Goal: Find specific page/section: Find specific page/section

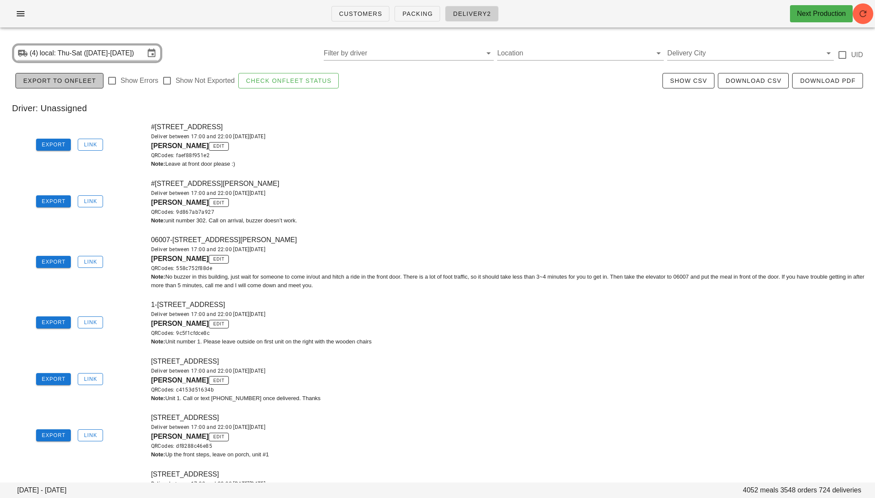
click at [78, 80] on span "Export to Onfleet" at bounding box center [59, 80] width 73 height 7
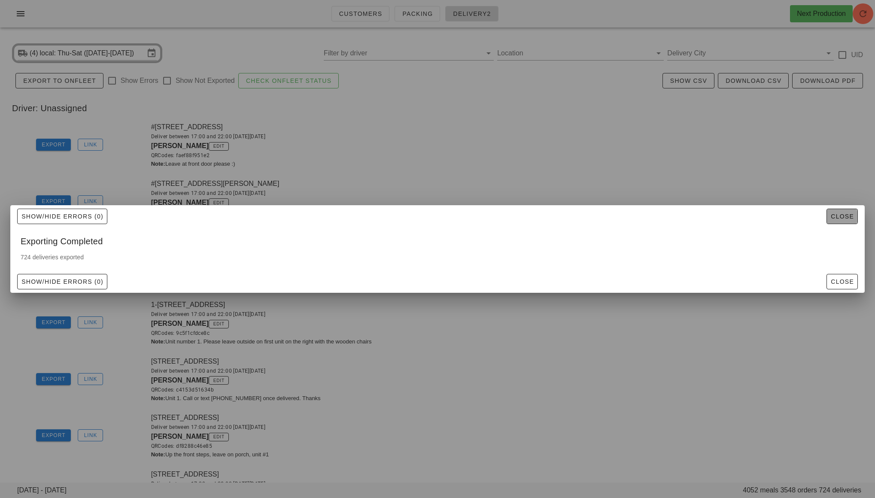
click at [846, 213] on span "Close" at bounding box center [843, 216] width 24 height 7
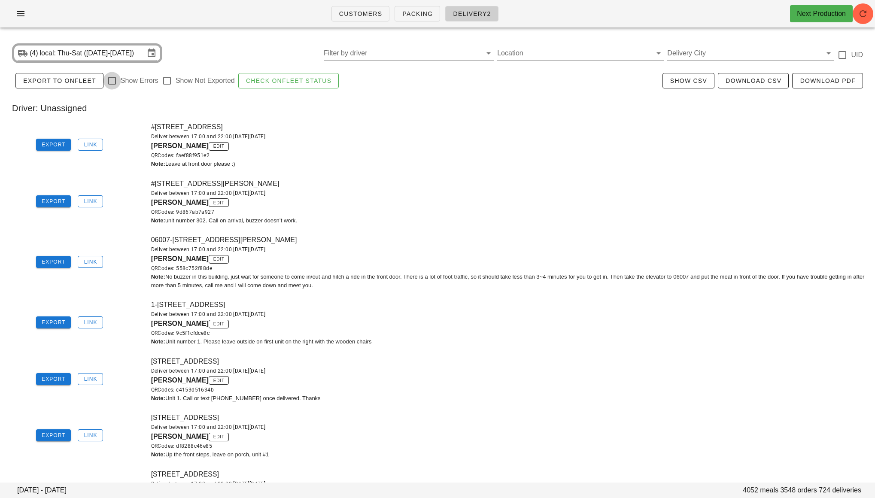
click at [109, 78] on div at bounding box center [112, 80] width 15 height 15
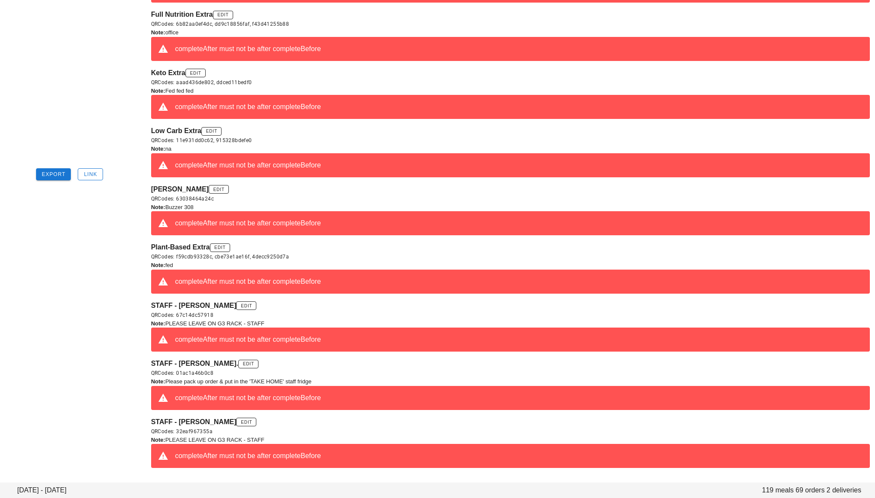
scroll to position [251, 0]
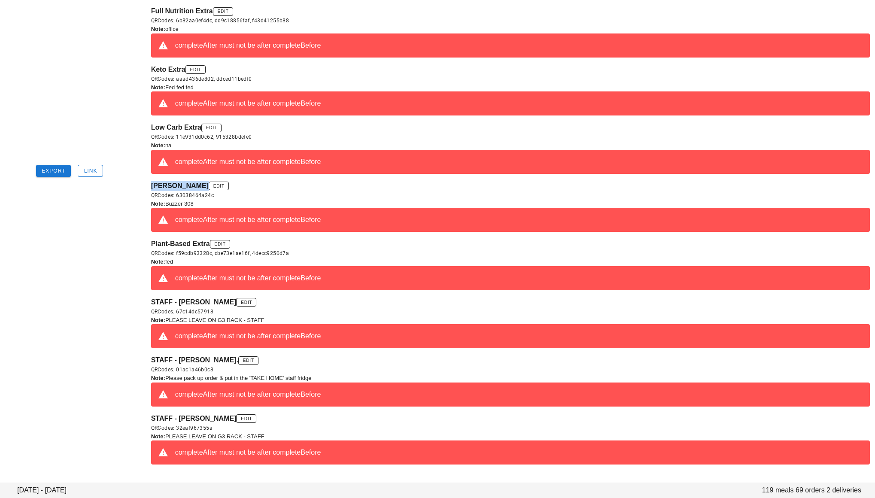
drag, startPoint x: 152, startPoint y: 184, endPoint x: 197, endPoint y: 183, distance: 44.2
click at [197, 183] on span "[PERSON_NAME]" at bounding box center [180, 185] width 58 height 7
copy span "Marina Ribecc"
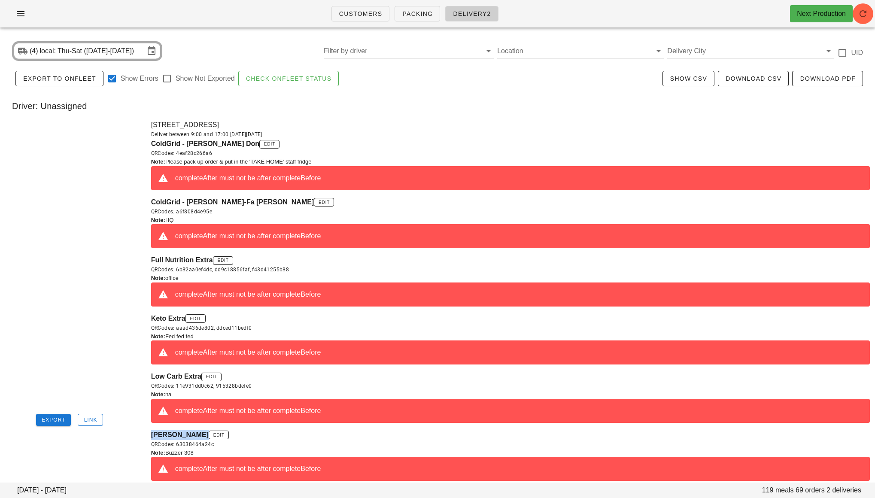
scroll to position [0, 0]
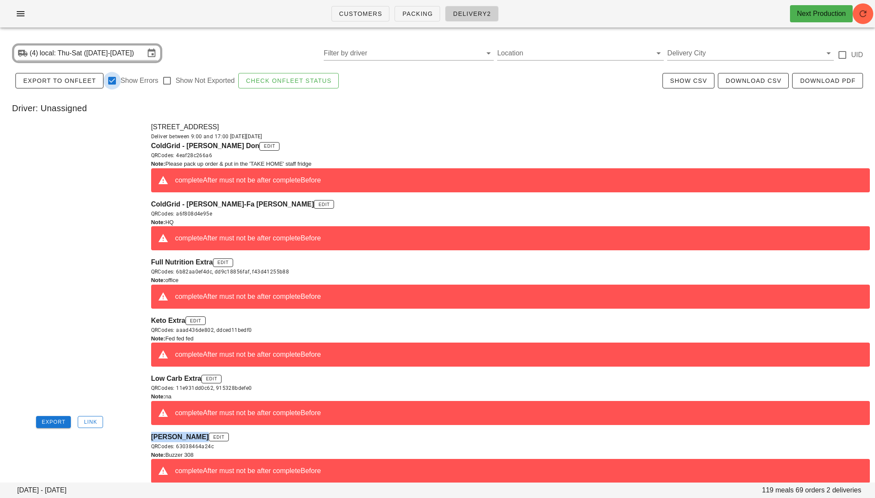
click at [110, 82] on div at bounding box center [112, 80] width 15 height 15
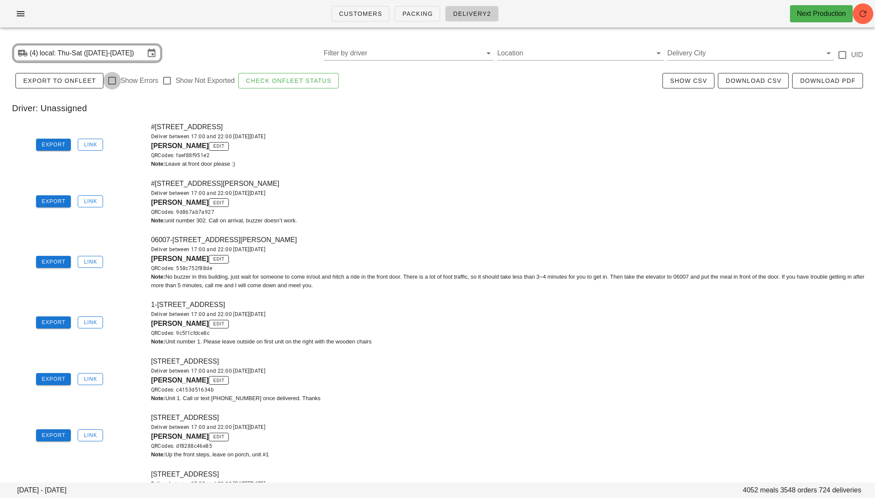
checkbox input "false"
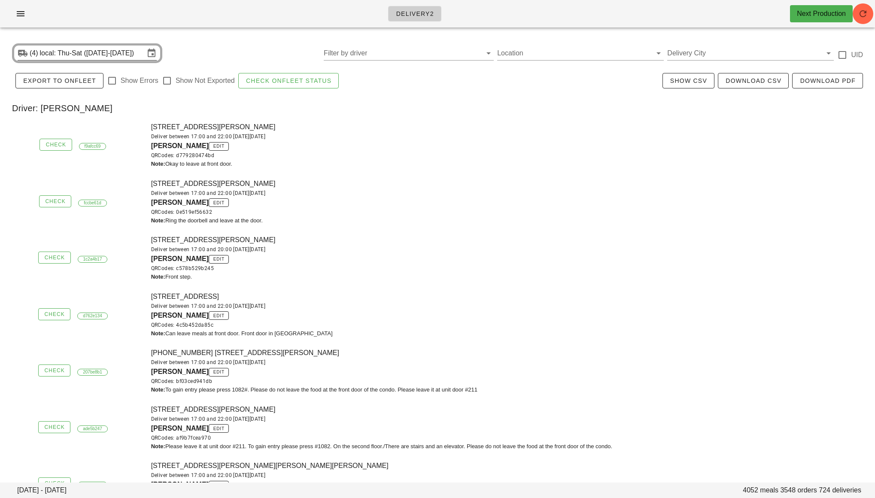
click at [85, 55] on input "local: Thu-Sat ([DATE]-[DATE])" at bounding box center [92, 53] width 105 height 14
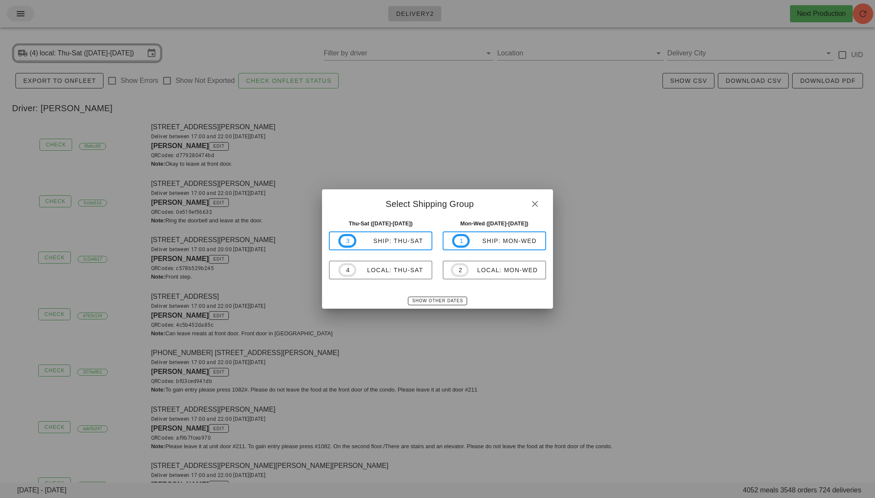
drag, startPoint x: 27, startPoint y: 12, endPoint x: 22, endPoint y: 13, distance: 4.7
click at [26, 12] on div at bounding box center [437, 249] width 875 height 498
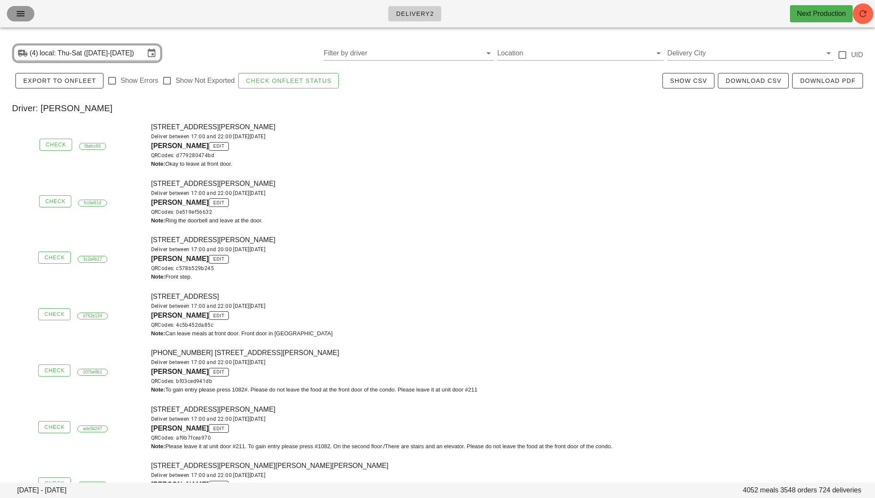
click at [21, 13] on icon "button" at bounding box center [20, 14] width 10 height 10
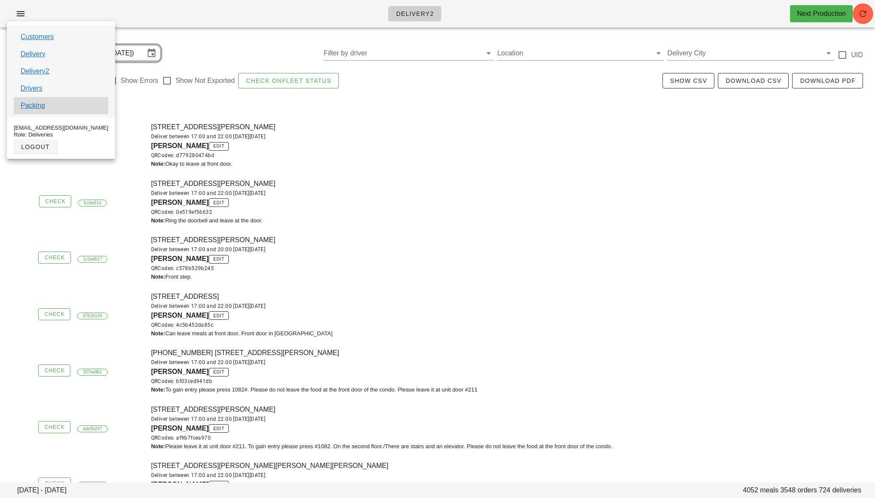
click at [37, 100] on div "Packing" at bounding box center [61, 105] width 94 height 17
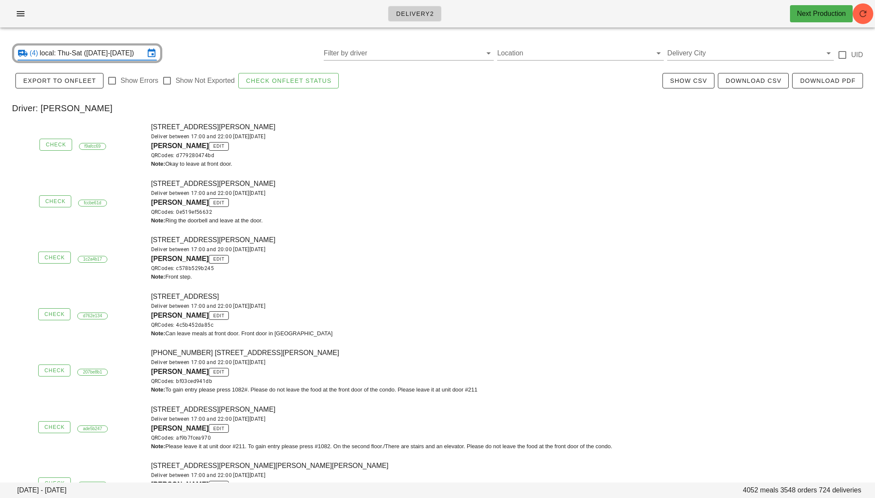
click at [49, 50] on input "local: Thu-Sat ([DATE]-[DATE])" at bounding box center [92, 53] width 105 height 14
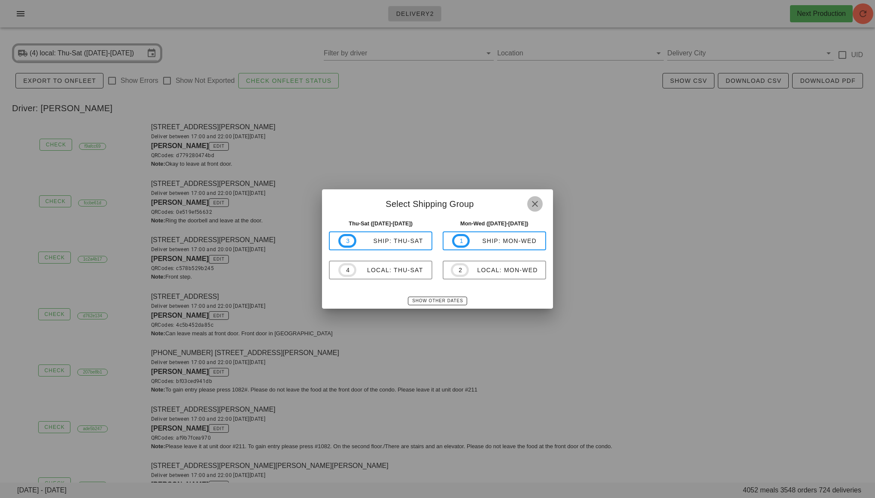
click at [535, 204] on icon "button" at bounding box center [535, 204] width 10 height 10
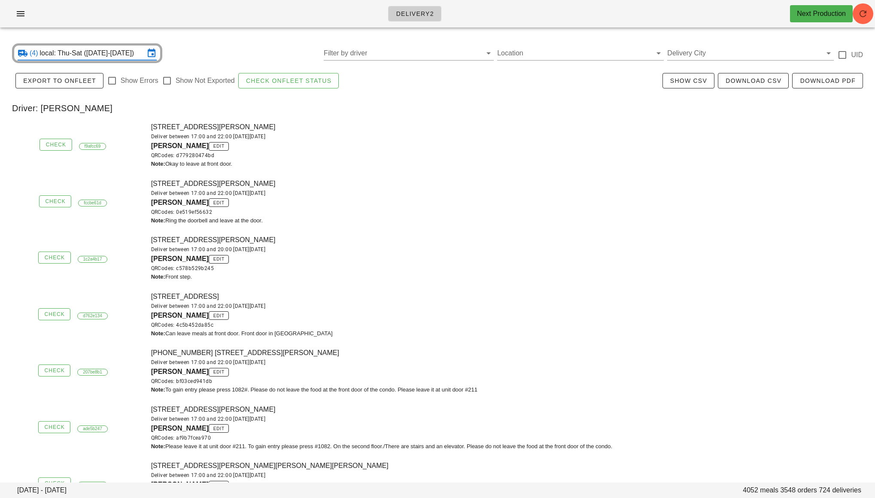
click at [559, 202] on div "[PERSON_NAME] edit QRCodes: 0e519ef56632" at bounding box center [510, 207] width 719 height 19
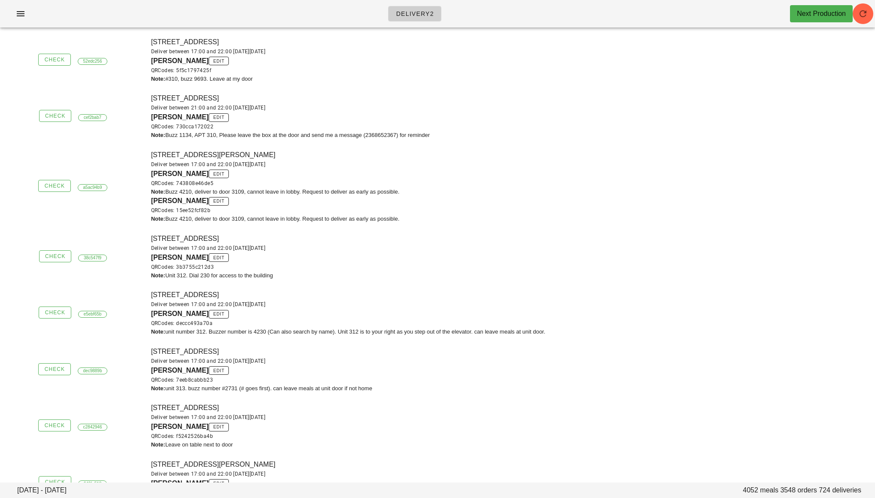
scroll to position [11035, 0]
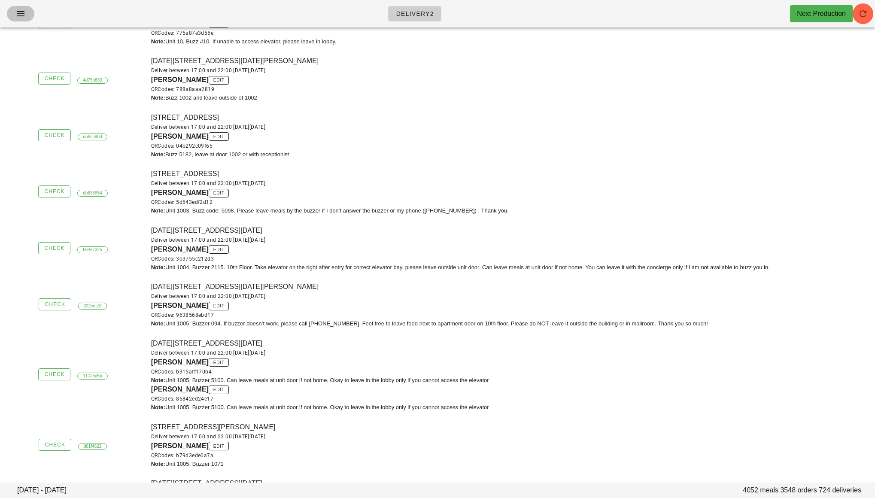
click at [24, 17] on icon "button" at bounding box center [20, 14] width 10 height 10
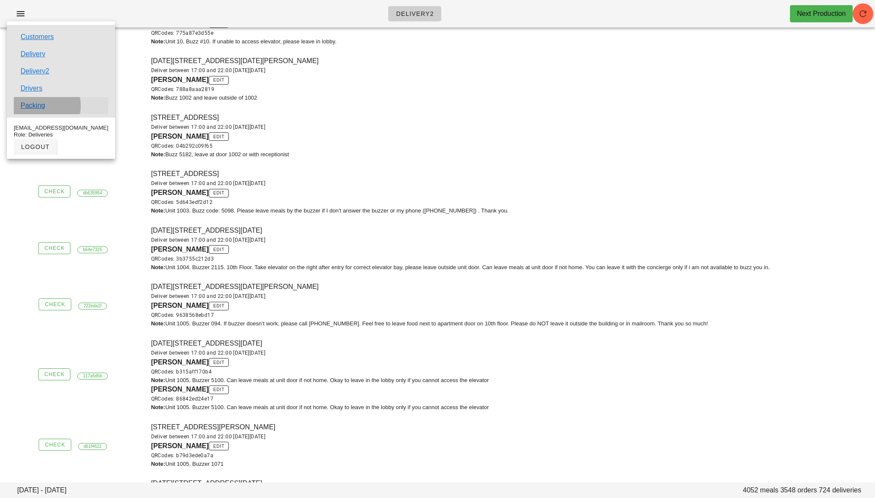
click at [41, 107] on link "Packing" at bounding box center [33, 105] width 24 height 10
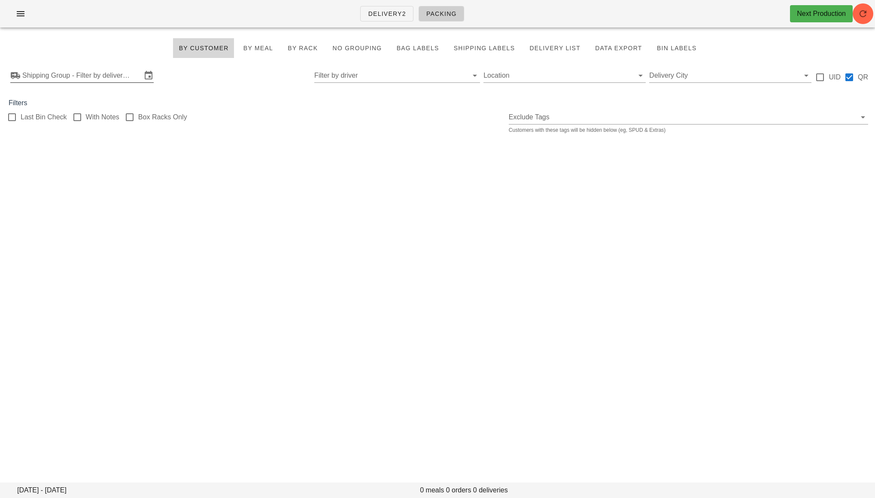
click at [79, 81] on input "Shipping Group - Filter by delivery logistics" at bounding box center [81, 76] width 119 height 14
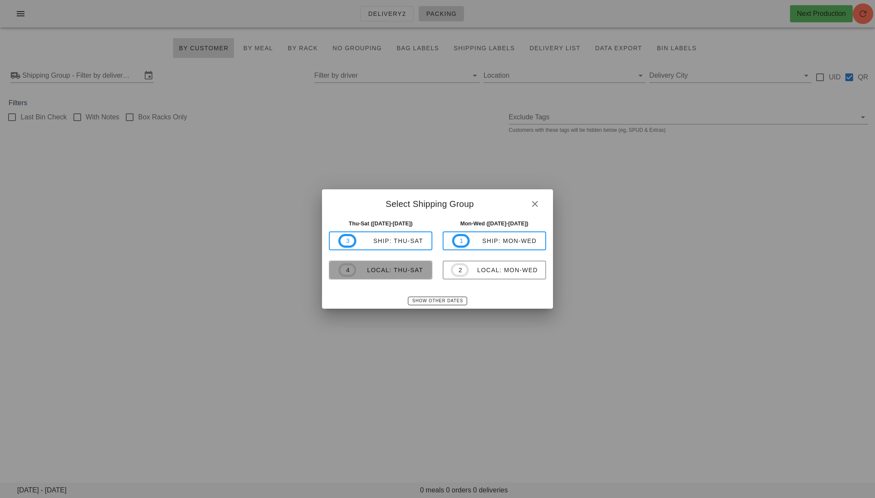
click at [365, 268] on div "local: Thu-Sat" at bounding box center [389, 270] width 67 height 7
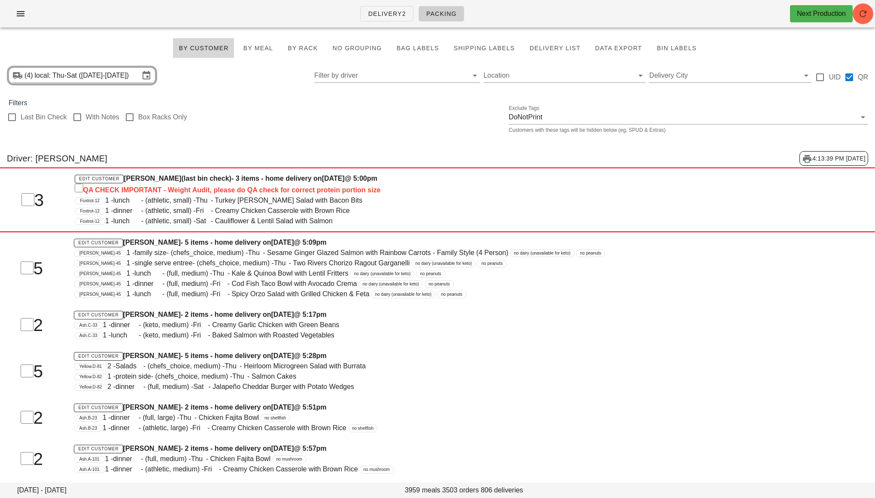
scroll to position [25765, 0]
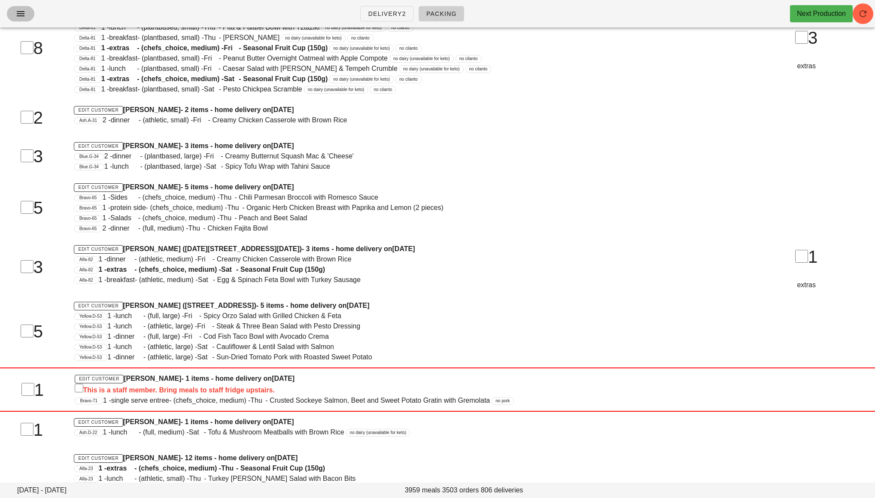
click at [21, 18] on icon "button" at bounding box center [20, 14] width 10 height 10
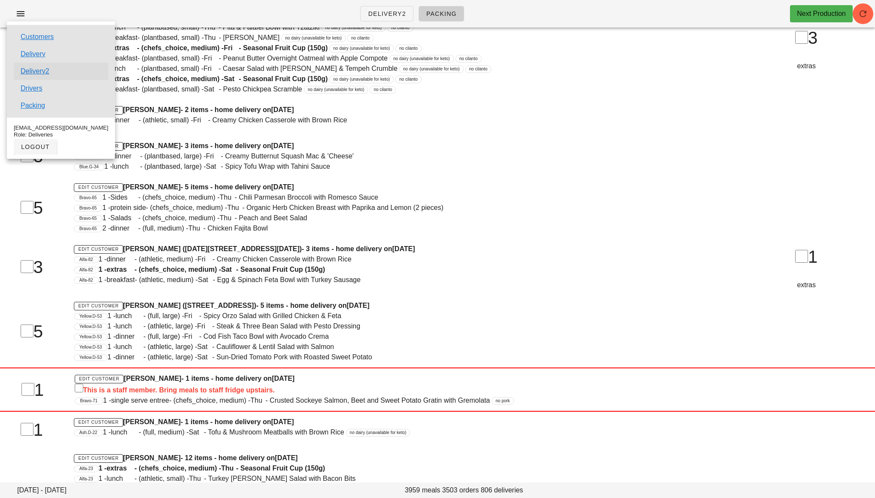
click at [30, 70] on link "Delivery2" at bounding box center [35, 71] width 29 height 10
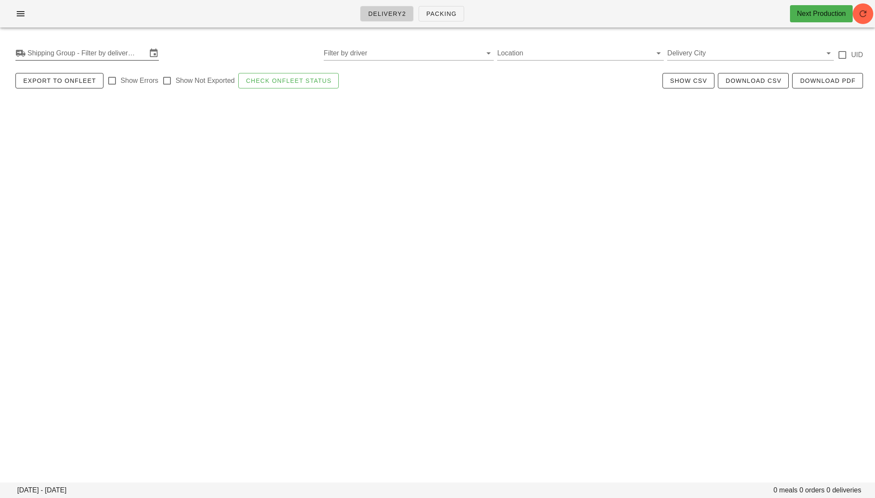
click at [39, 53] on input "Shipping Group - Filter by delivery logistics" at bounding box center [86, 53] width 119 height 14
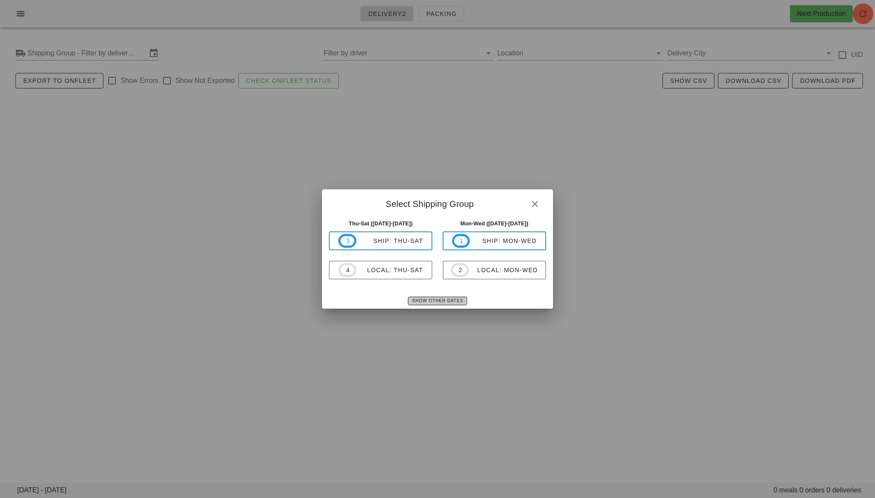
click at [421, 301] on span "Show Other Dates" at bounding box center [437, 300] width 51 height 5
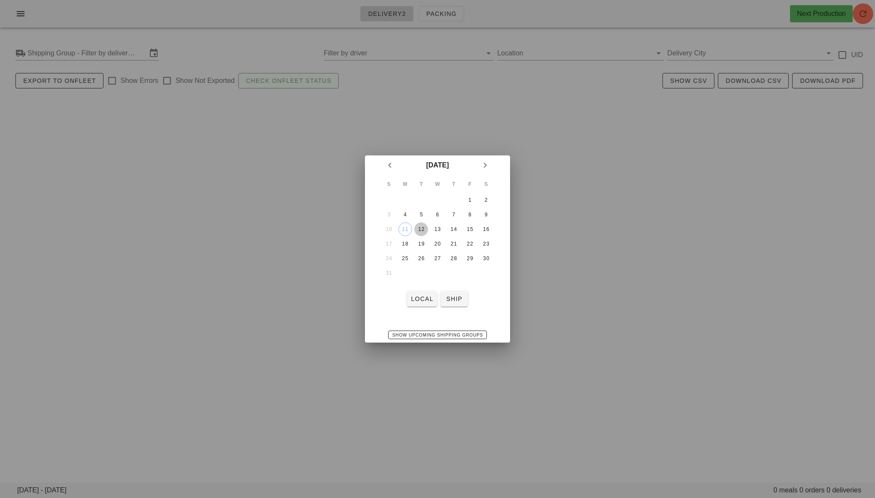
click at [416, 231] on div "12" at bounding box center [421, 229] width 14 height 6
click at [417, 295] on span "local" at bounding box center [422, 298] width 23 height 7
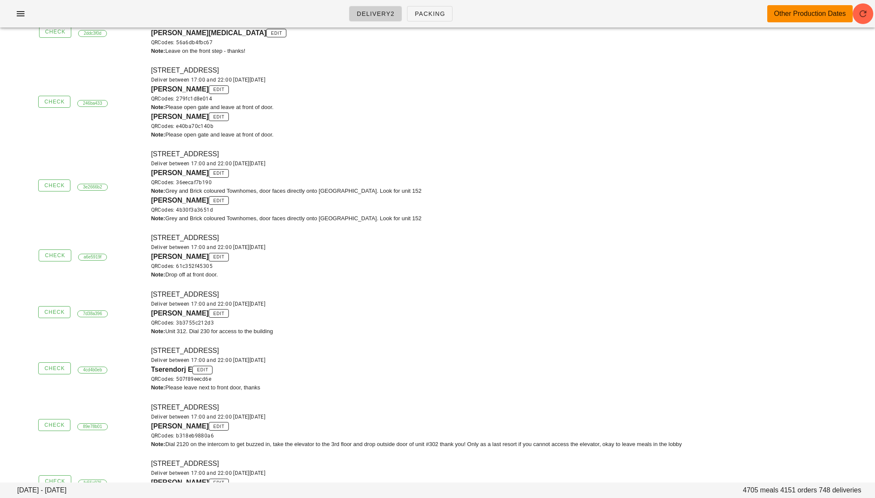
scroll to position [9076, 0]
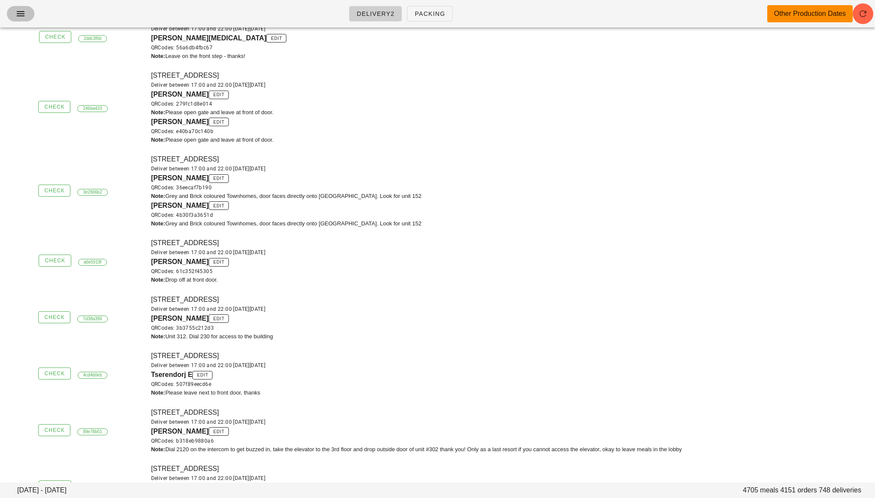
click at [20, 15] on icon "button" at bounding box center [20, 14] width 10 height 10
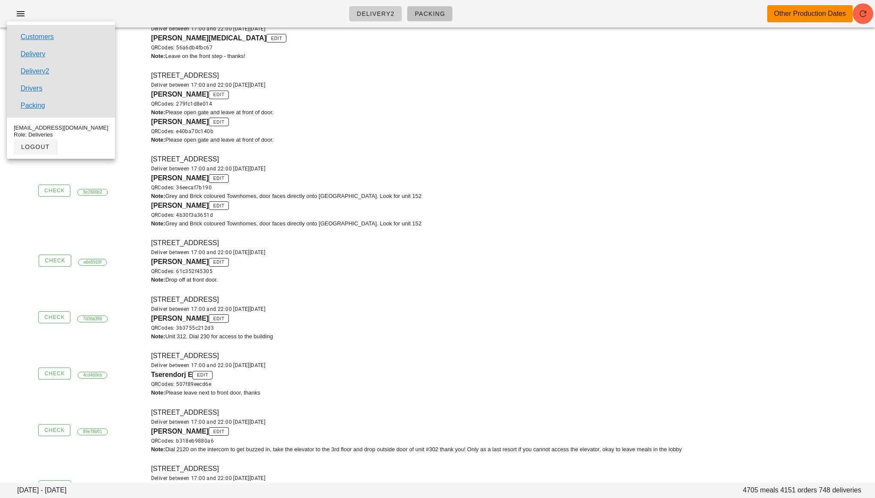
click at [420, 15] on span "Packing" at bounding box center [429, 13] width 31 height 7
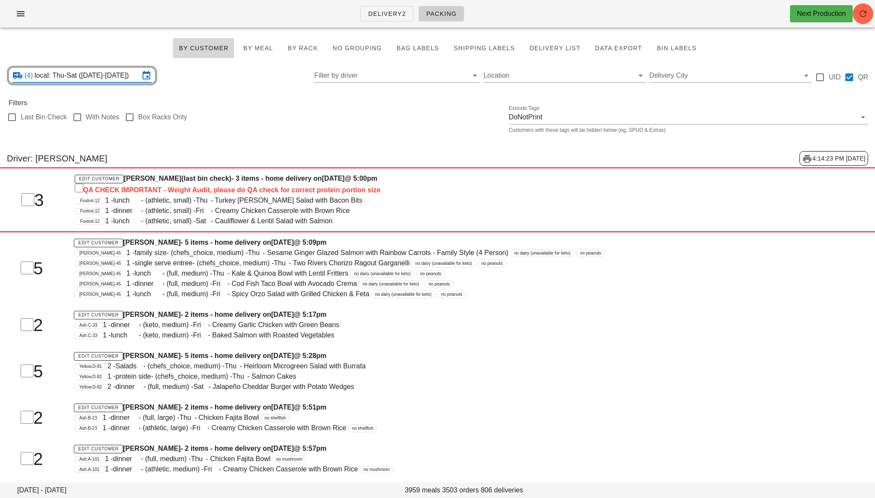
click at [102, 80] on input "local: Thu-Sat ([DATE]-[DATE])" at bounding box center [87, 76] width 105 height 14
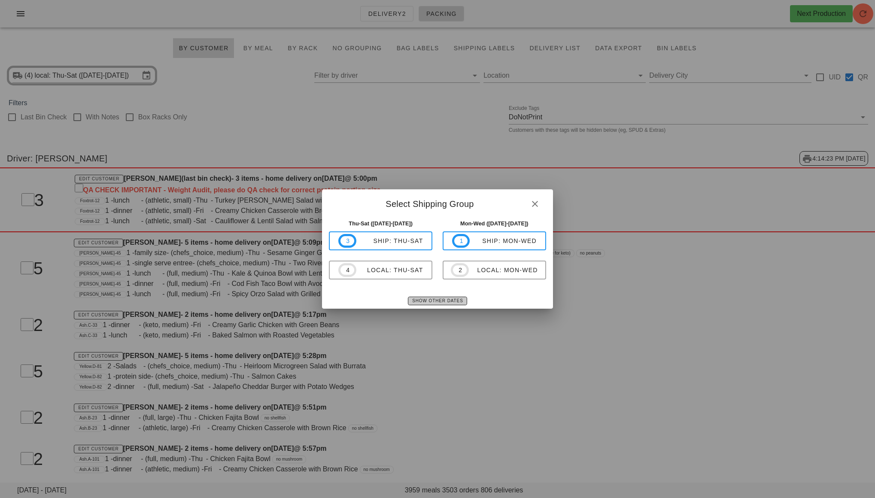
click at [426, 300] on span "Show Other Dates" at bounding box center [437, 300] width 51 height 5
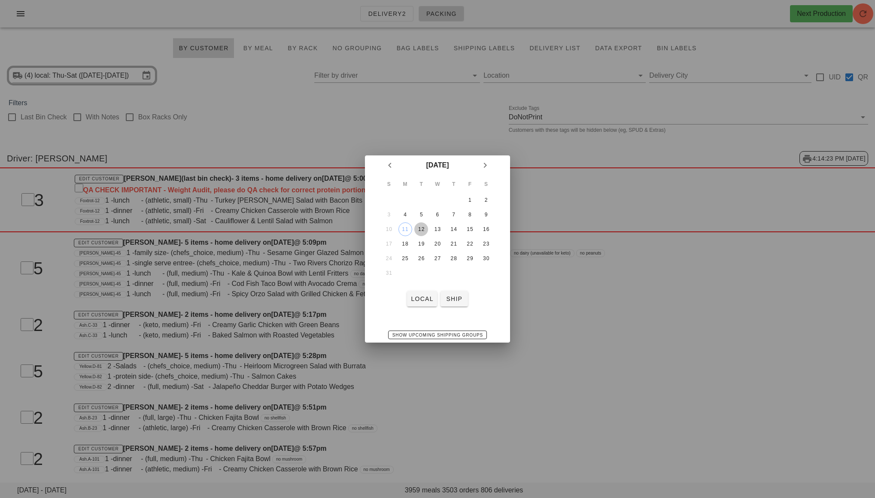
click at [418, 230] on div "12" at bounding box center [421, 229] width 14 height 6
click at [423, 296] on span "local" at bounding box center [422, 298] width 23 height 7
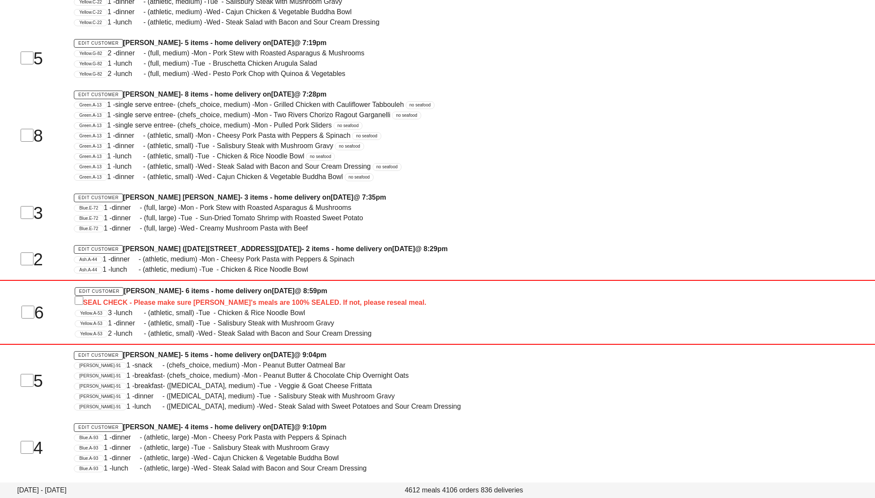
scroll to position [12887, 0]
